Goal: Information Seeking & Learning: Learn about a topic

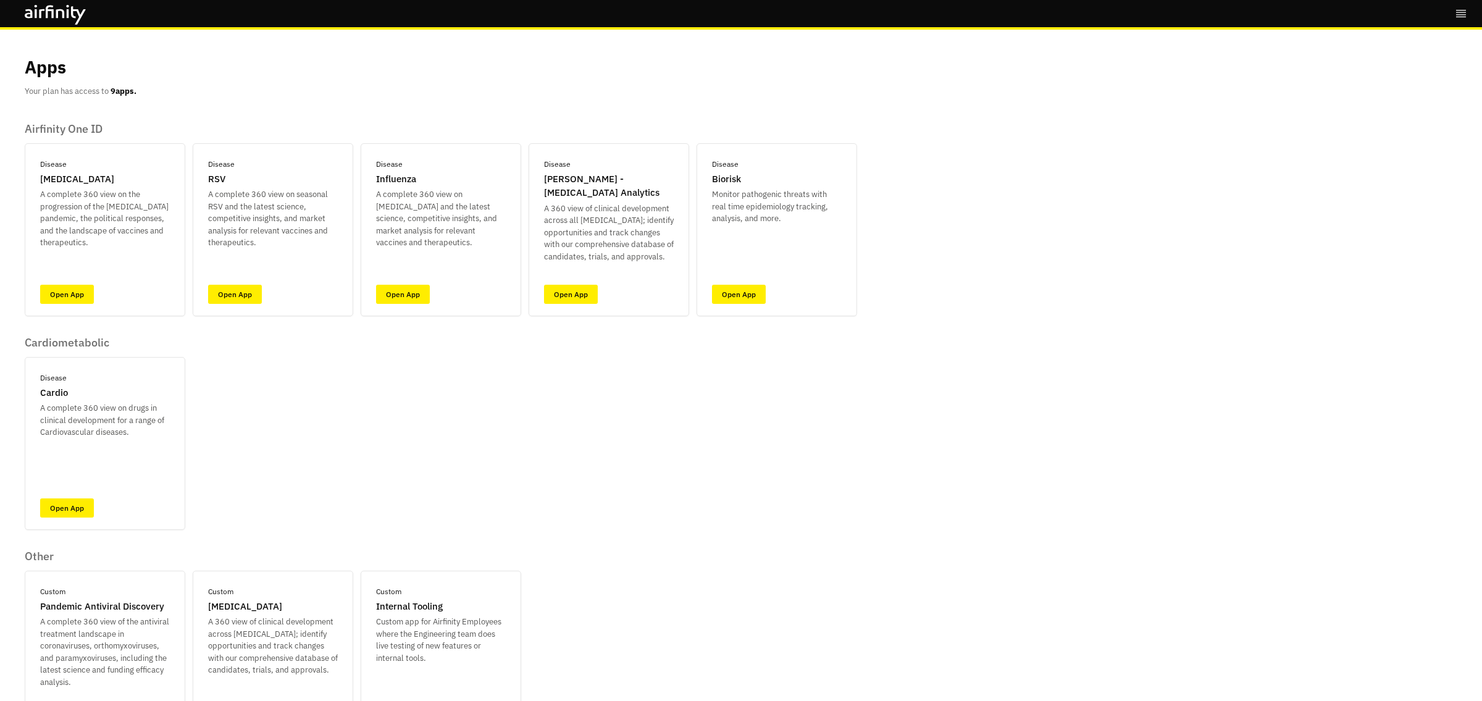
drag, startPoint x: 363, startPoint y: 478, endPoint x: 315, endPoint y: 420, distance: 75.0
click at [362, 476] on div "Airfinity One ID Disease [MEDICAL_DATA] A complete 360 view on the progression …" at bounding box center [441, 432] width 832 height 621
click at [227, 296] on link "Open App" at bounding box center [235, 294] width 54 height 19
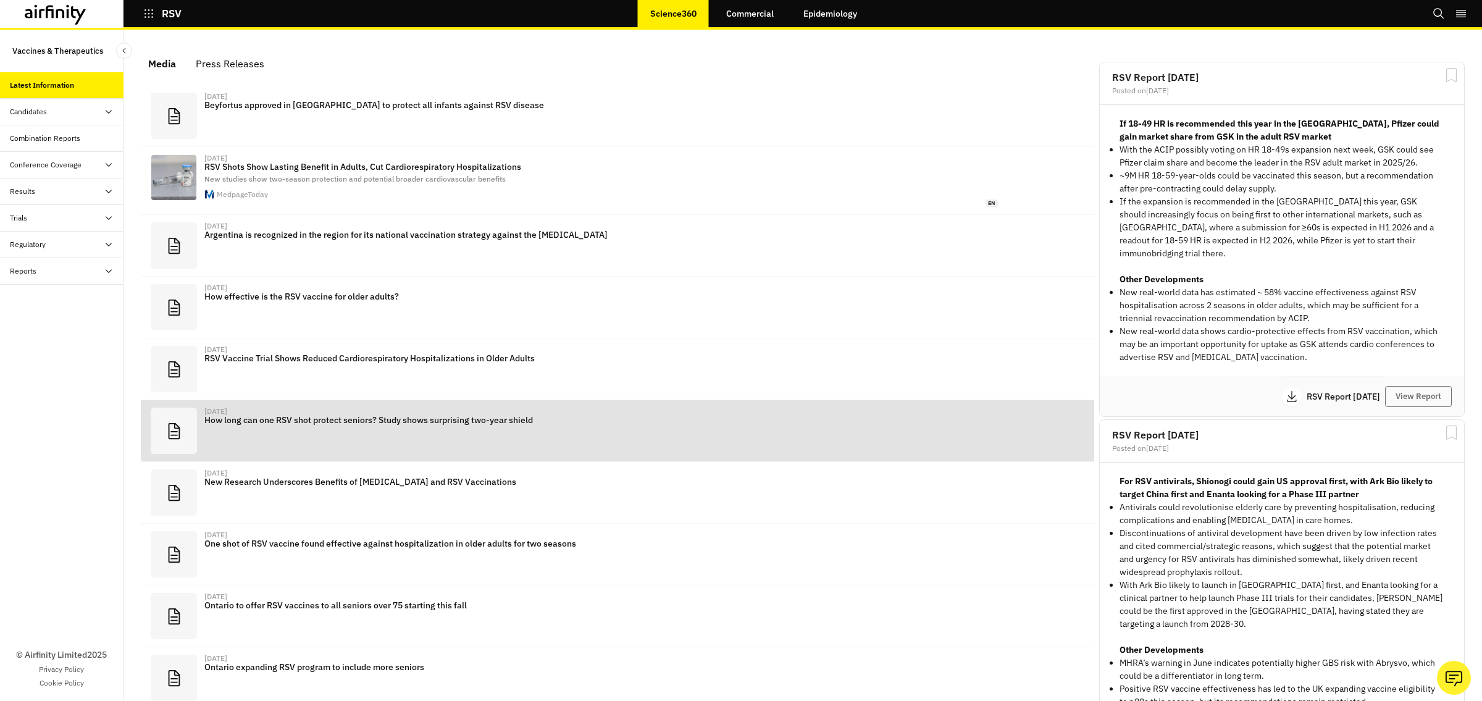
scroll to position [766, 370]
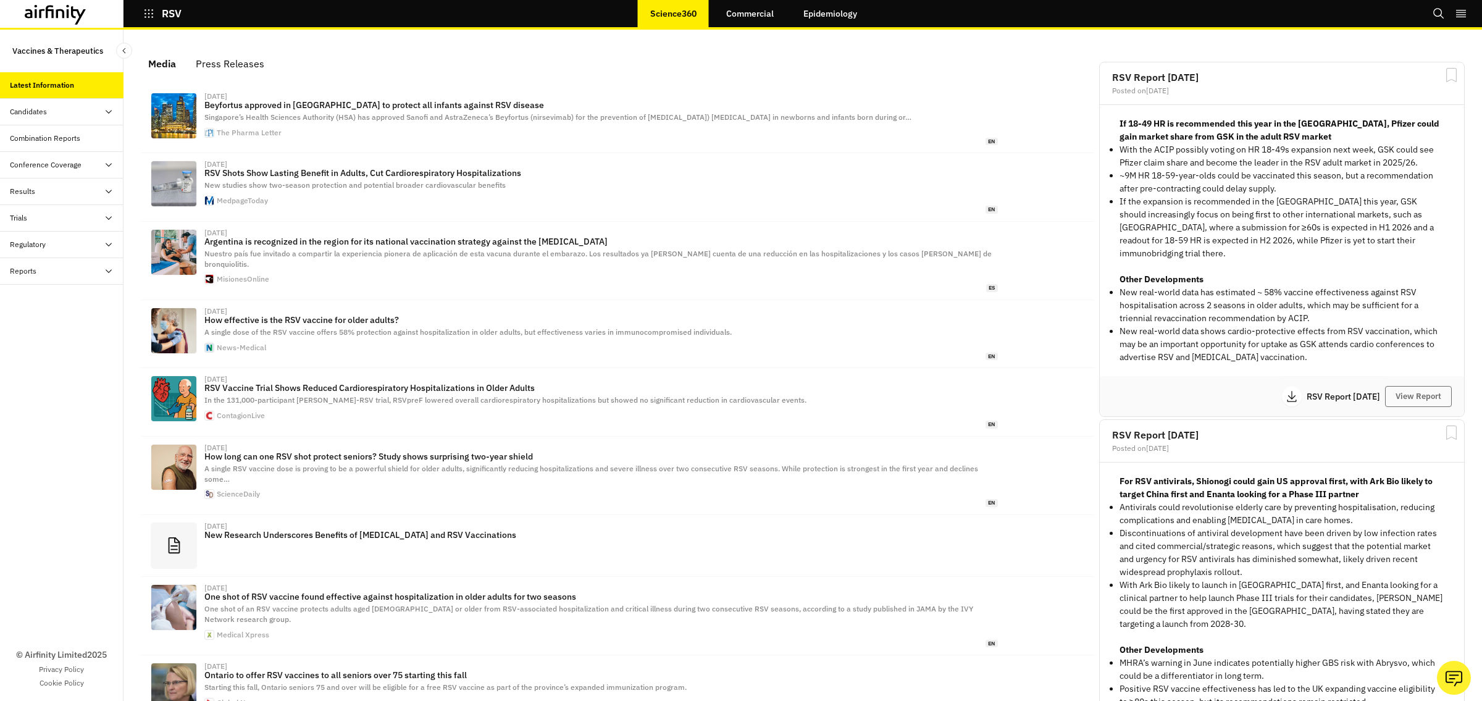
click at [43, 280] on div "Reports" at bounding box center [61, 271] width 123 height 27
click at [35, 297] on div "Reports" at bounding box center [33, 297] width 27 height 11
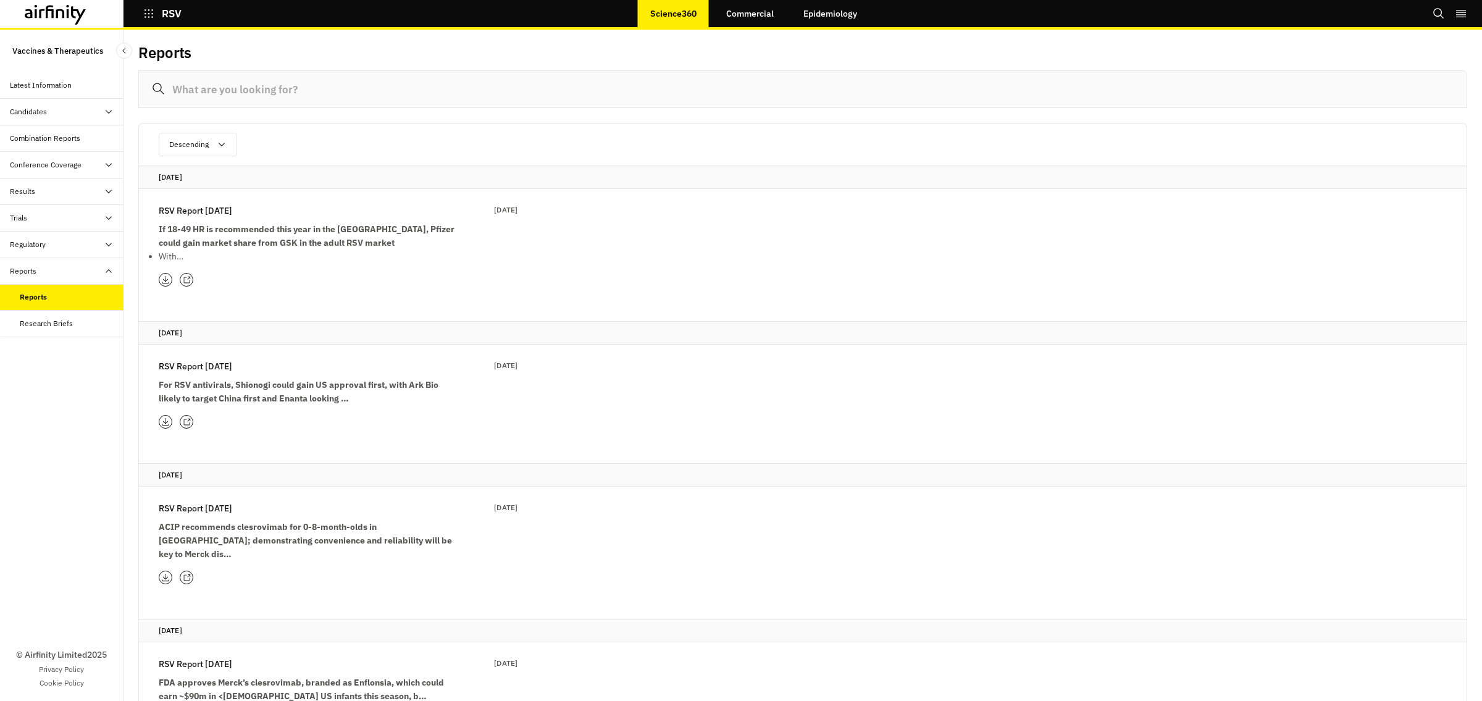
click at [228, 98] on input at bounding box center [802, 89] width 1329 height 38
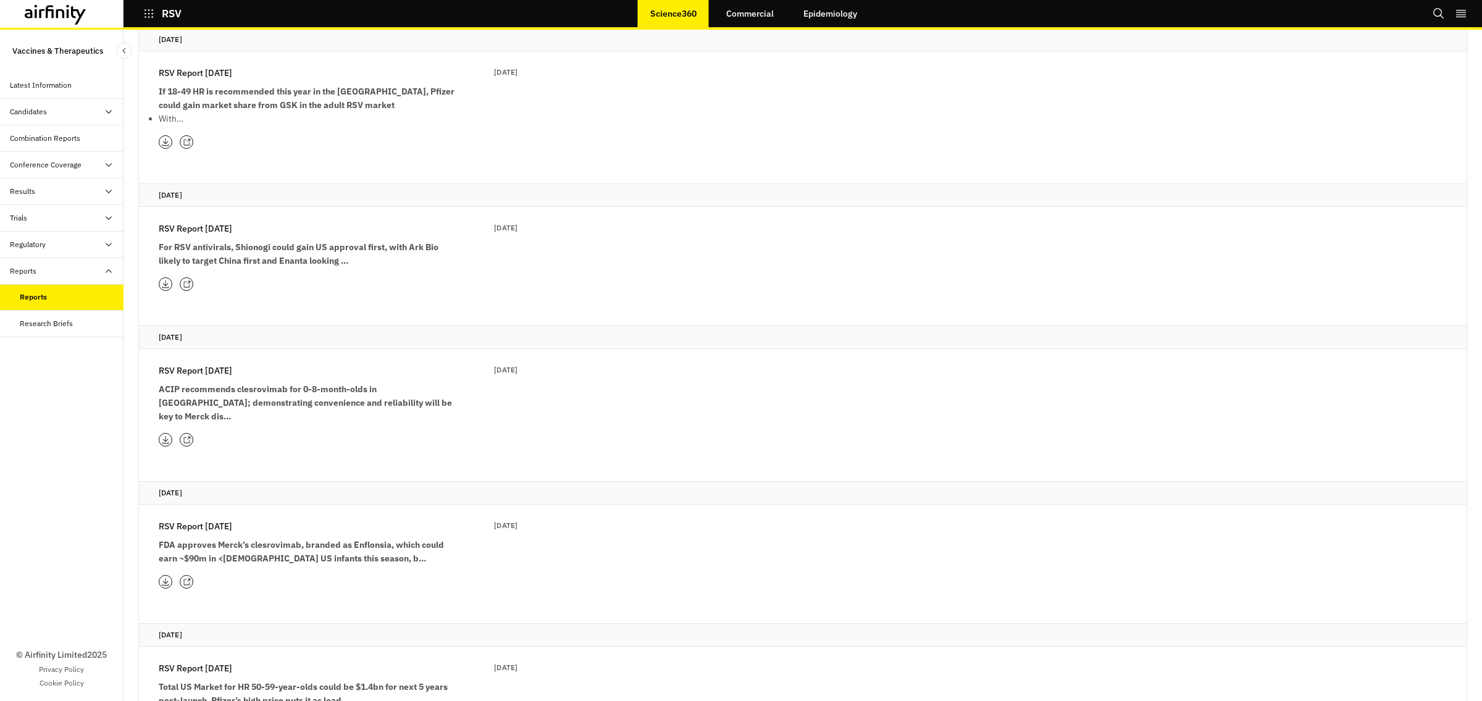
scroll to position [140, 0]
type input "re-vaccination"
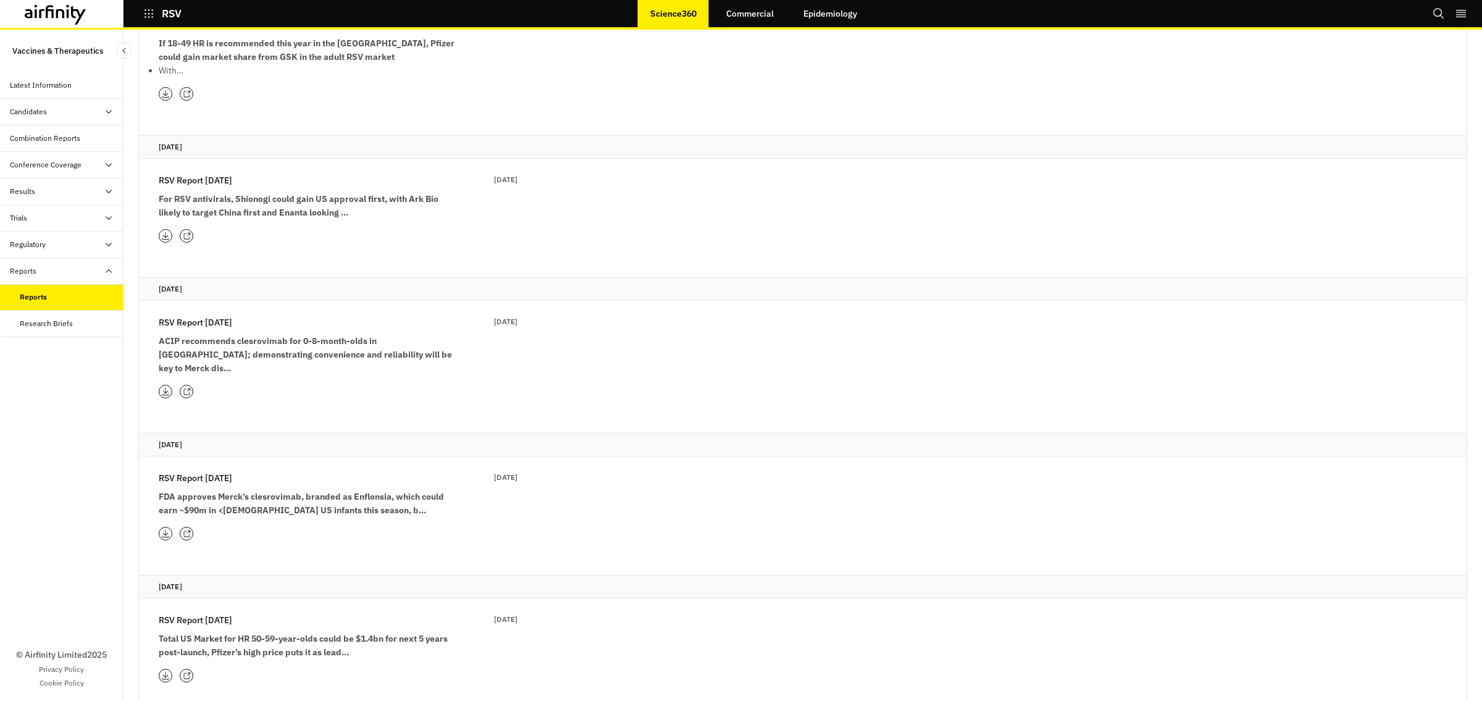
scroll to position [189, 0]
click at [186, 527] on icon at bounding box center [187, 531] width 8 height 8
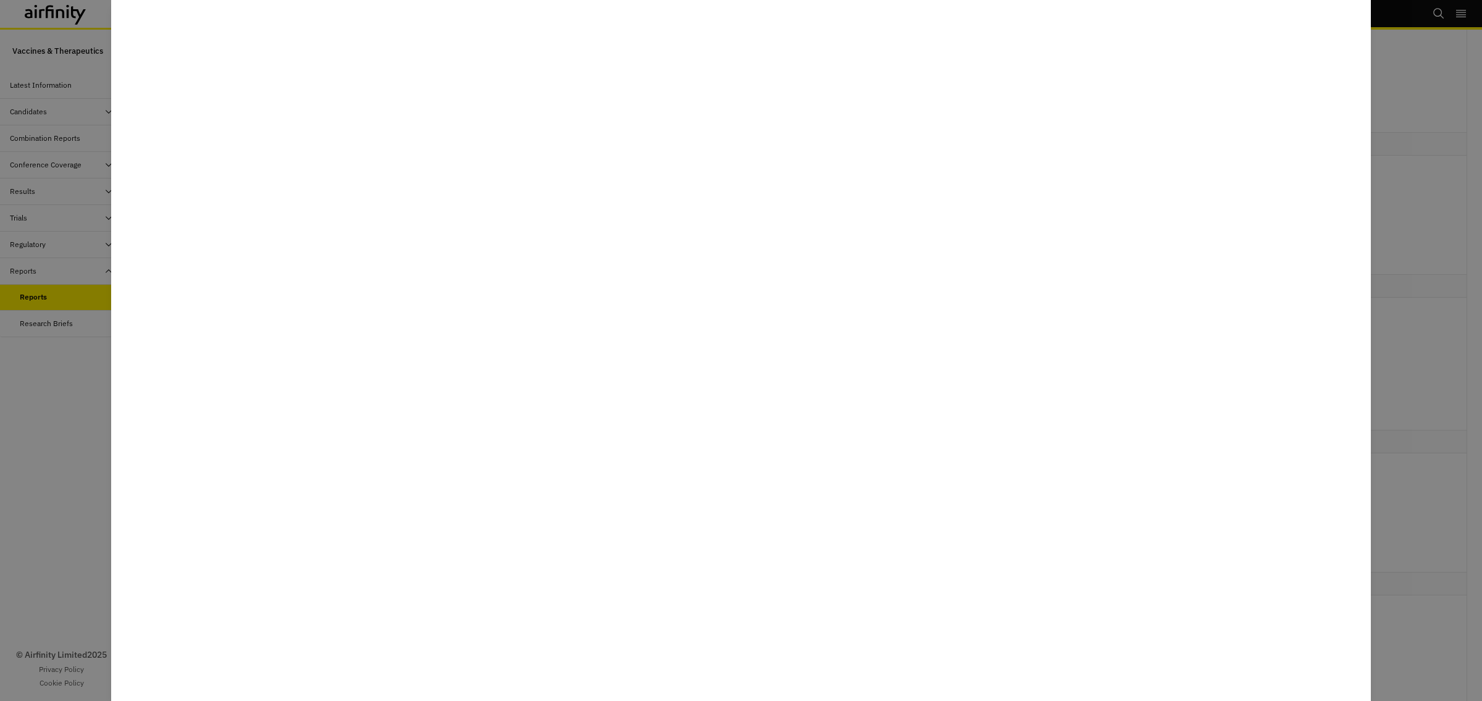
click at [59, 432] on div at bounding box center [741, 350] width 1482 height 701
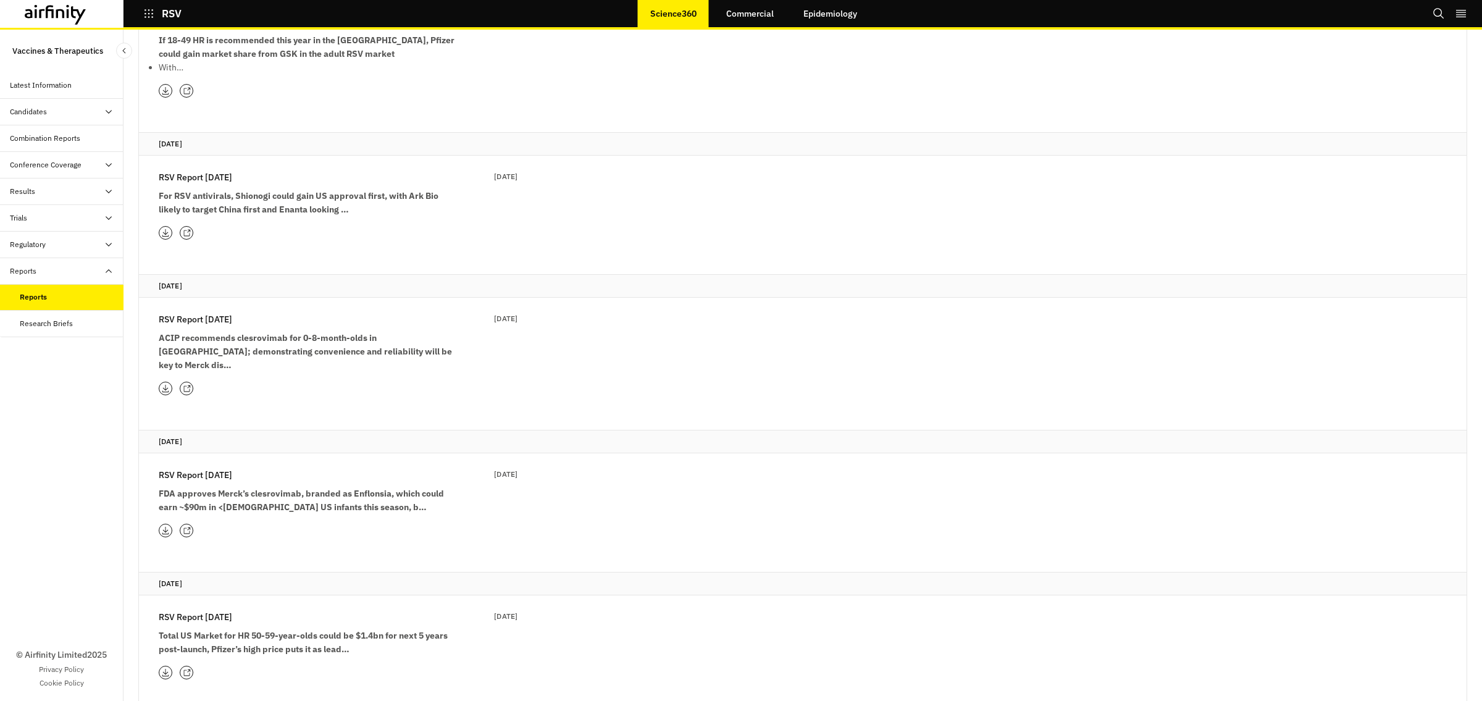
click at [190, 385] on icon at bounding box center [187, 389] width 8 height 8
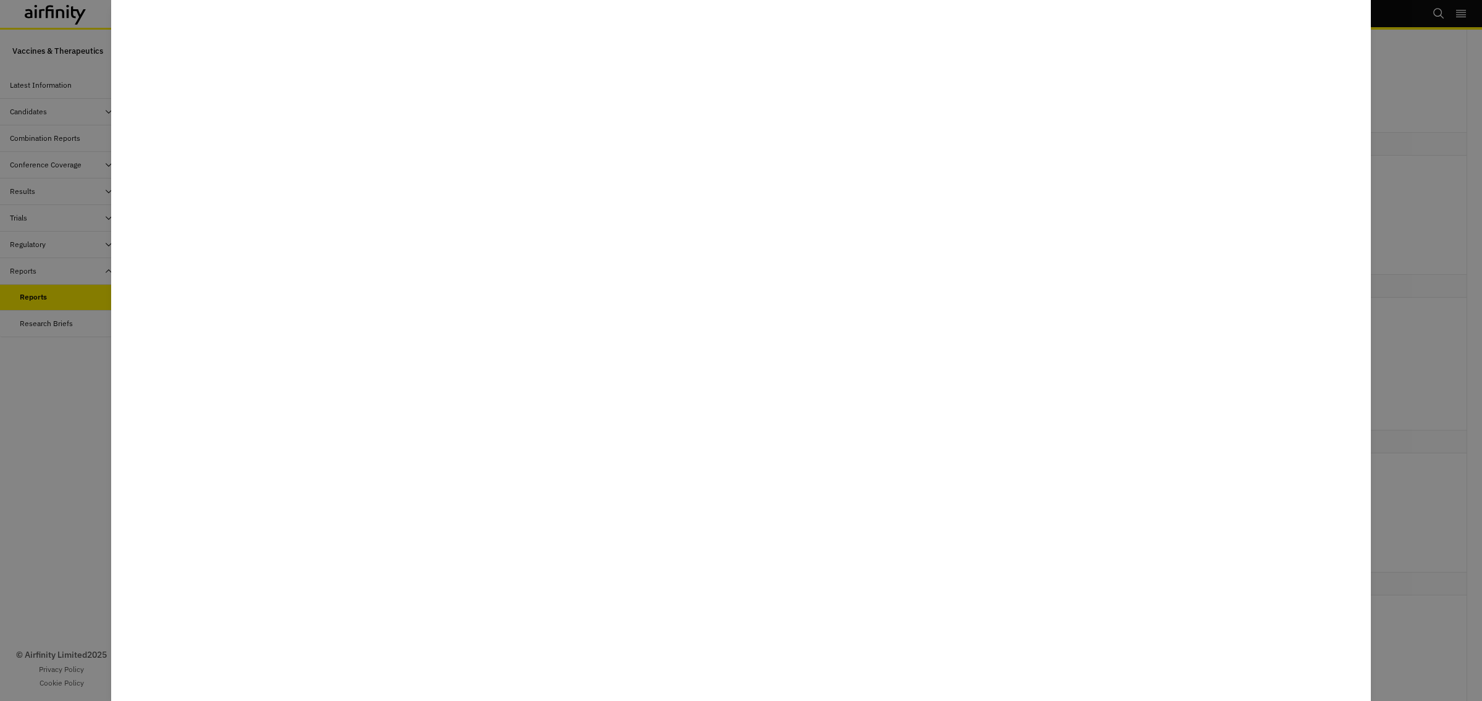
click at [81, 435] on div at bounding box center [741, 350] width 1482 height 701
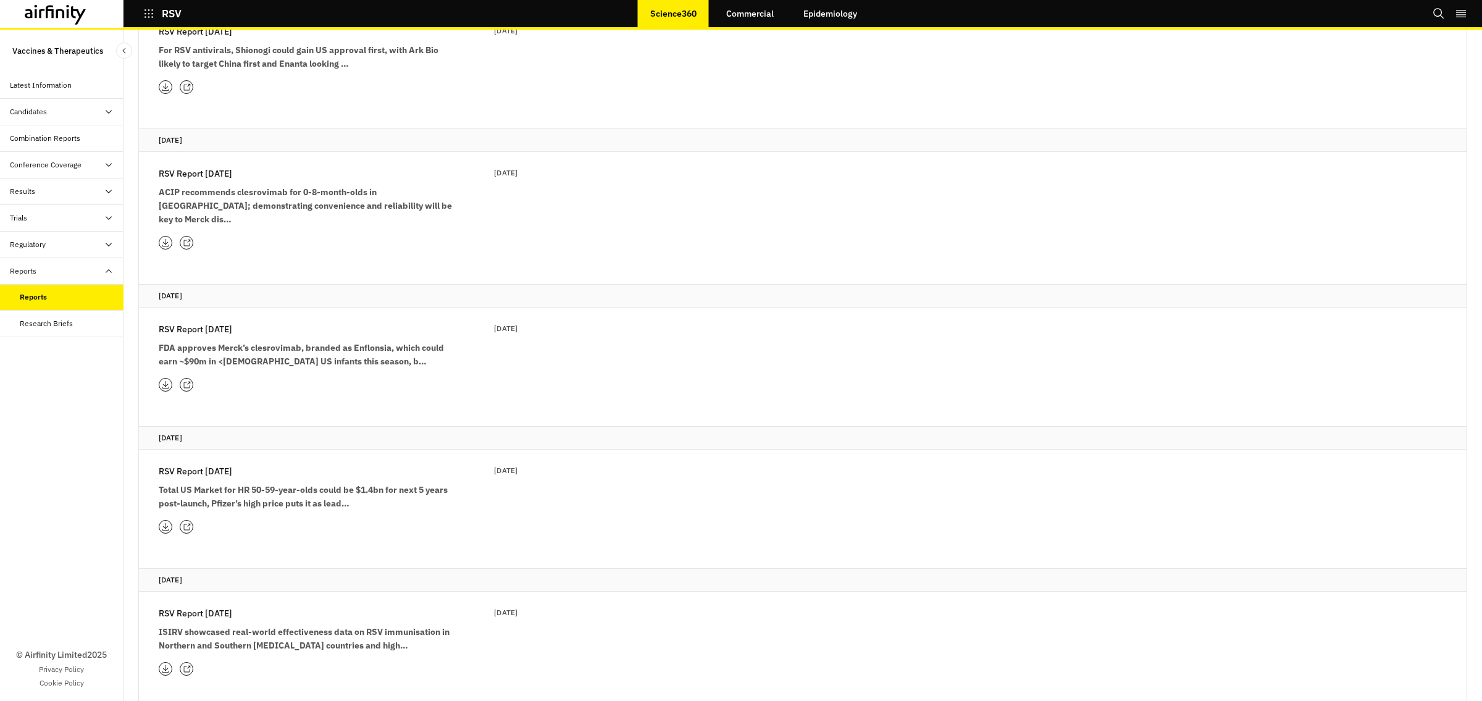
scroll to position [336, 0]
click at [188, 521] on icon at bounding box center [187, 525] width 8 height 8
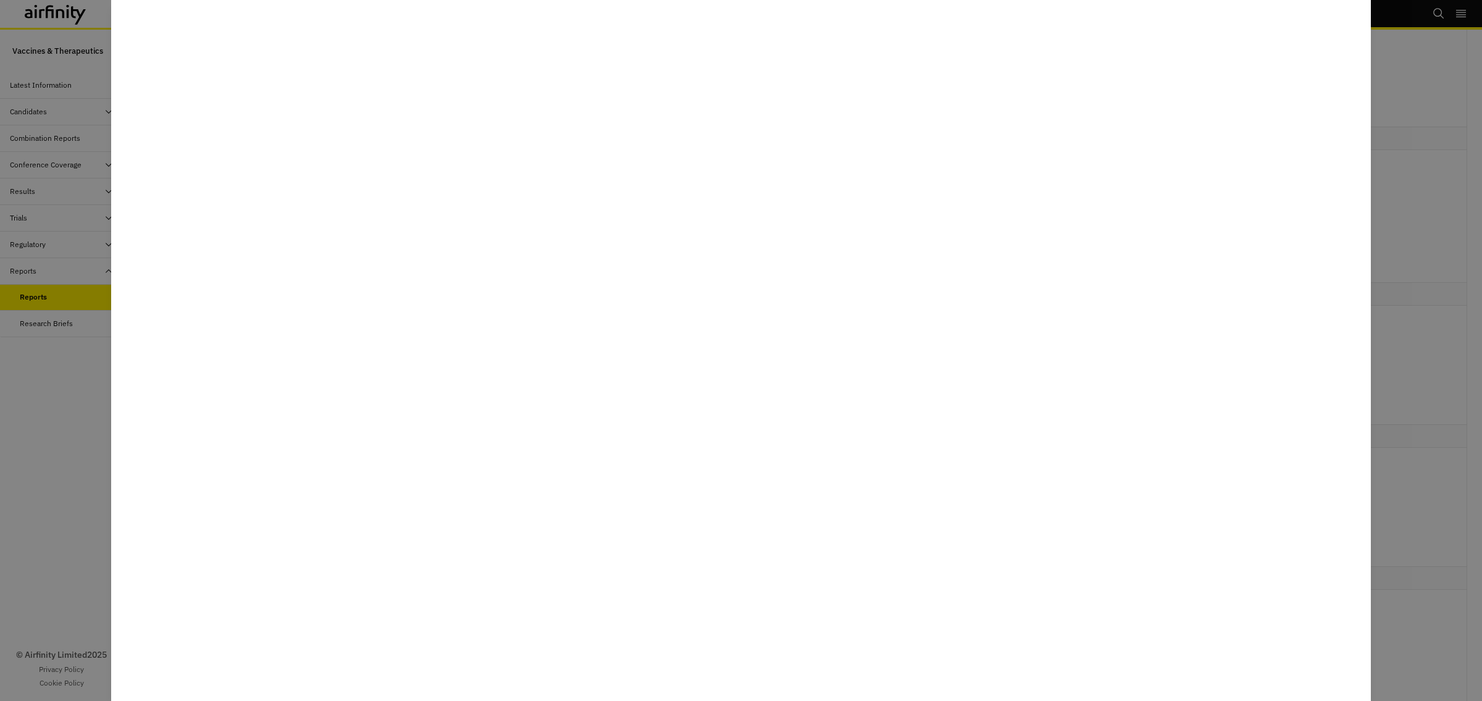
click at [74, 461] on div at bounding box center [741, 350] width 1482 height 701
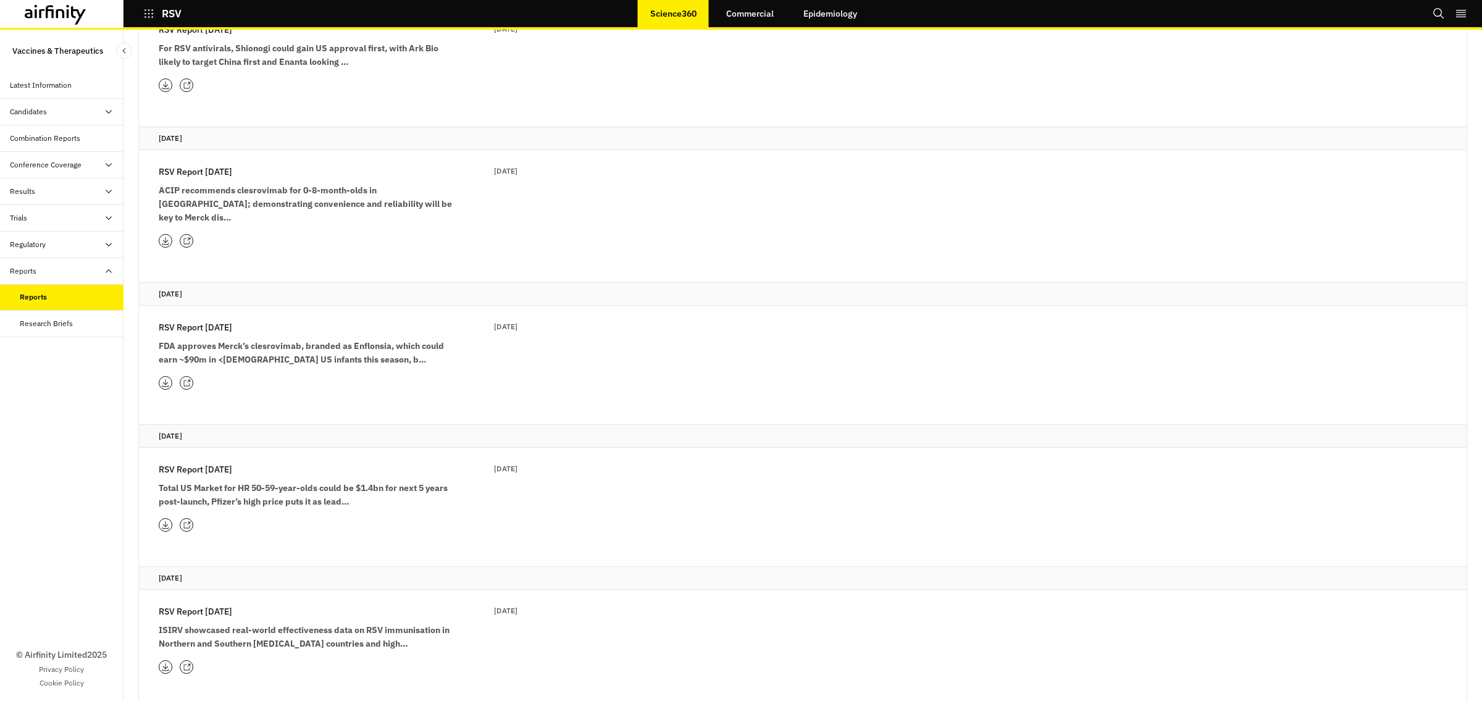
scroll to position [0, 0]
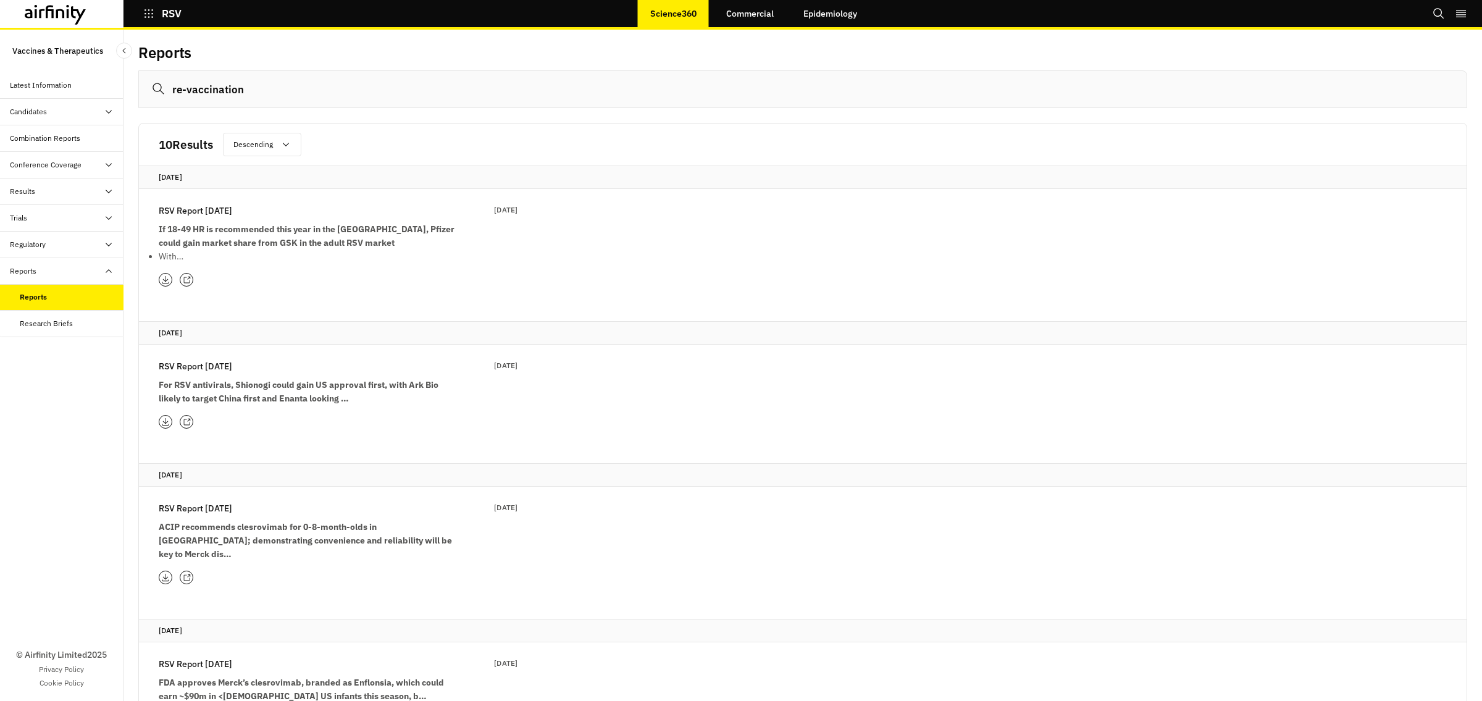
click at [190, 278] on icon at bounding box center [188, 277] width 3 height 3
